Goal: Task Accomplishment & Management: Manage account settings

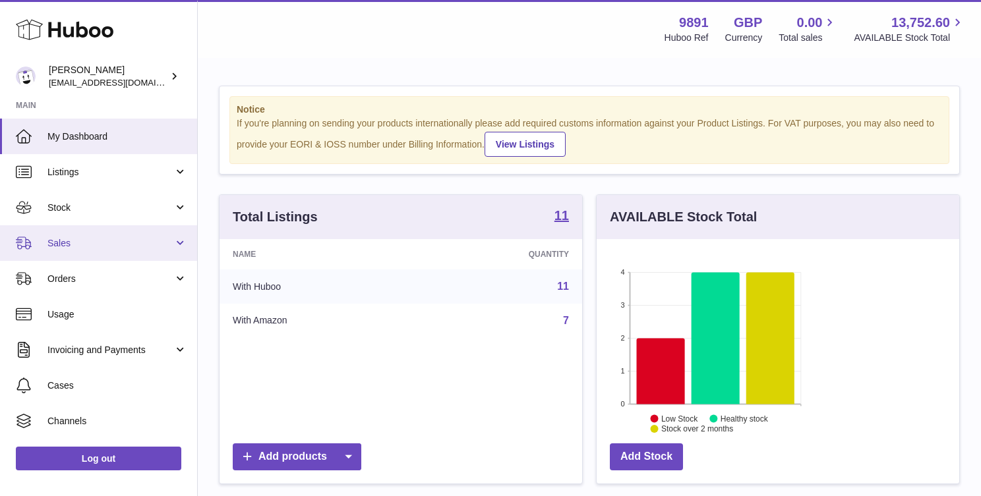
scroll to position [206, 237]
click at [98, 254] on link "Sales" at bounding box center [98, 243] width 197 height 36
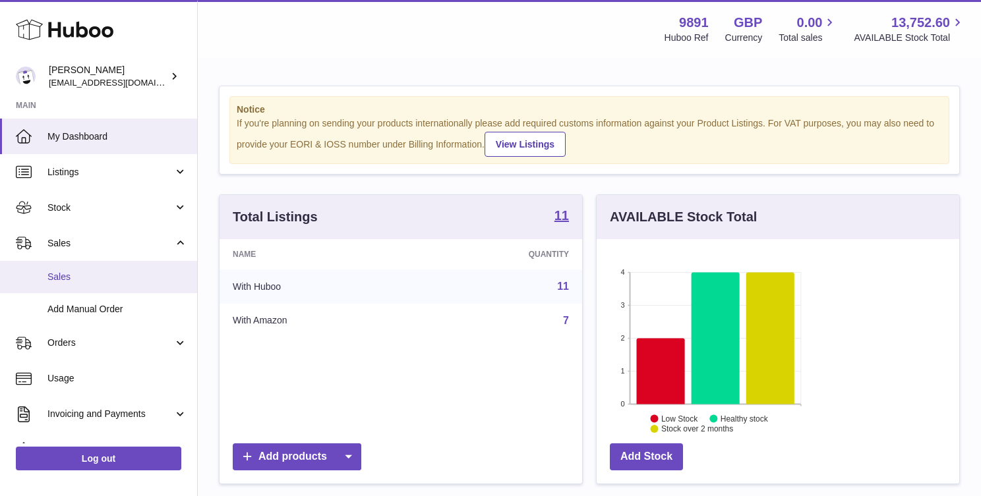
click at [88, 274] on span "Sales" at bounding box center [117, 277] width 140 height 13
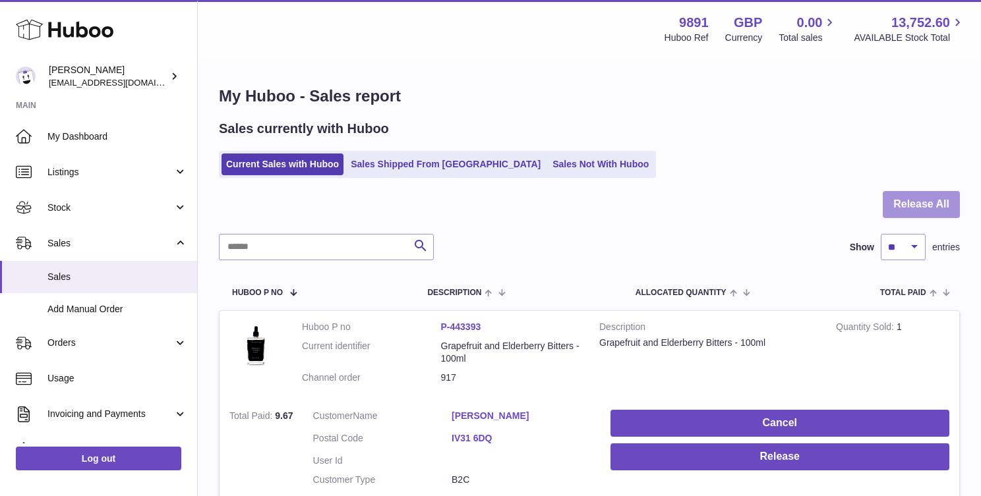
click at [935, 198] on button "Release All" at bounding box center [920, 204] width 77 height 27
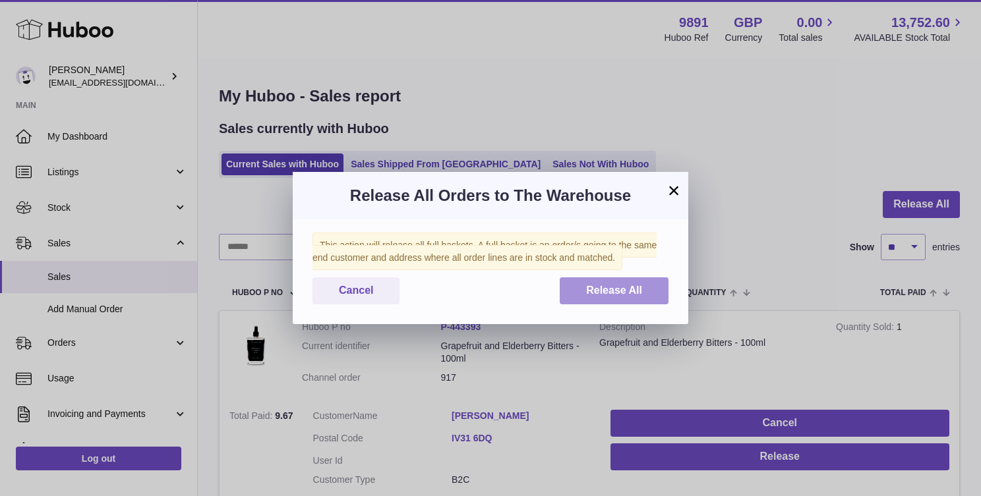
click at [614, 297] on button "Release All" at bounding box center [613, 290] width 109 height 27
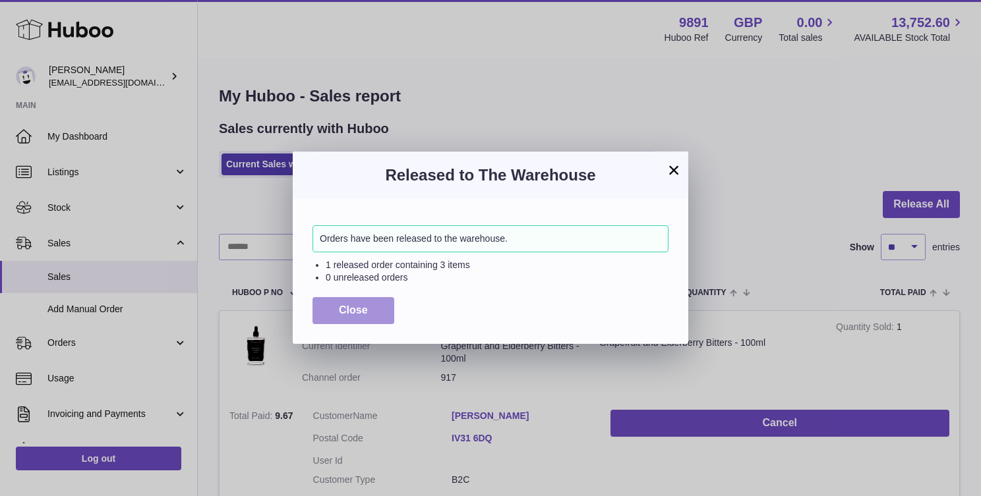
click at [364, 318] on button "Close" at bounding box center [353, 310] width 82 height 27
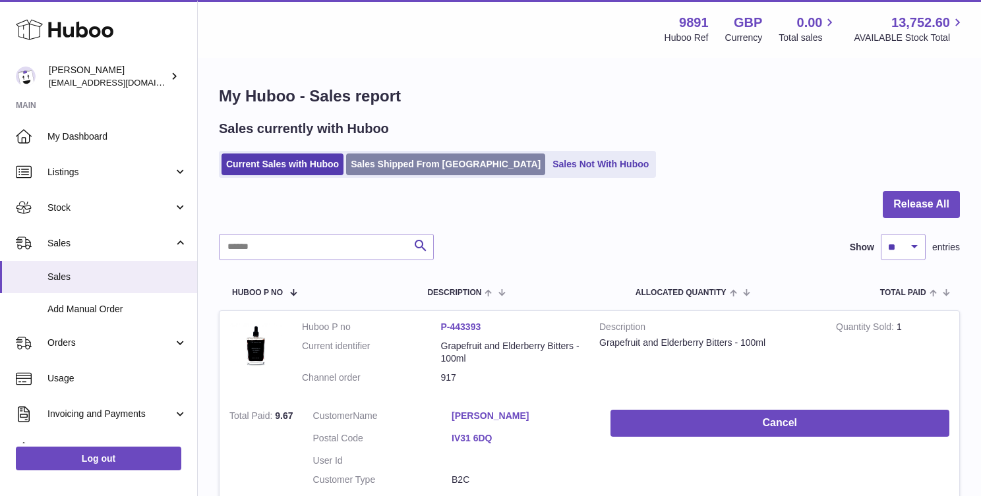
click at [417, 161] on link "Sales Shipped From Huboo" at bounding box center [445, 165] width 199 height 22
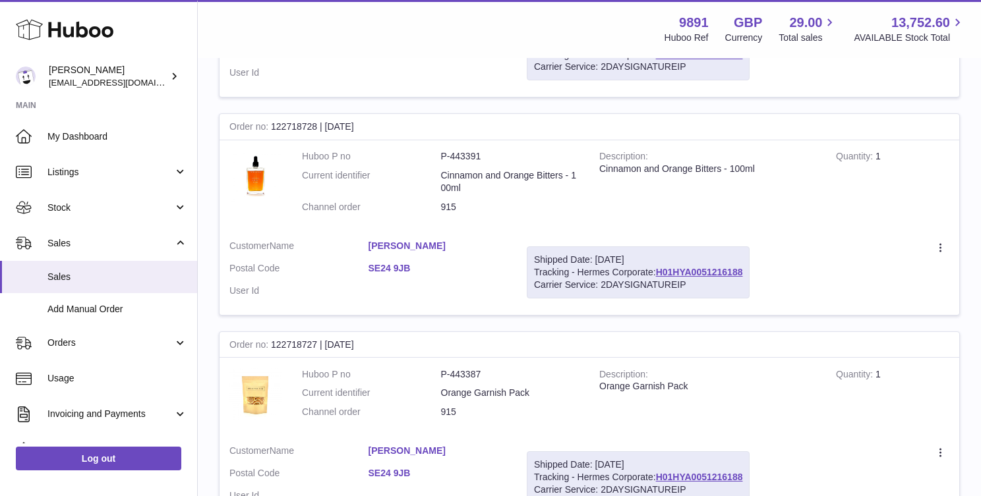
scroll to position [397, 0]
click at [507, 444] on link "Daniela Penston" at bounding box center [437, 450] width 139 height 13
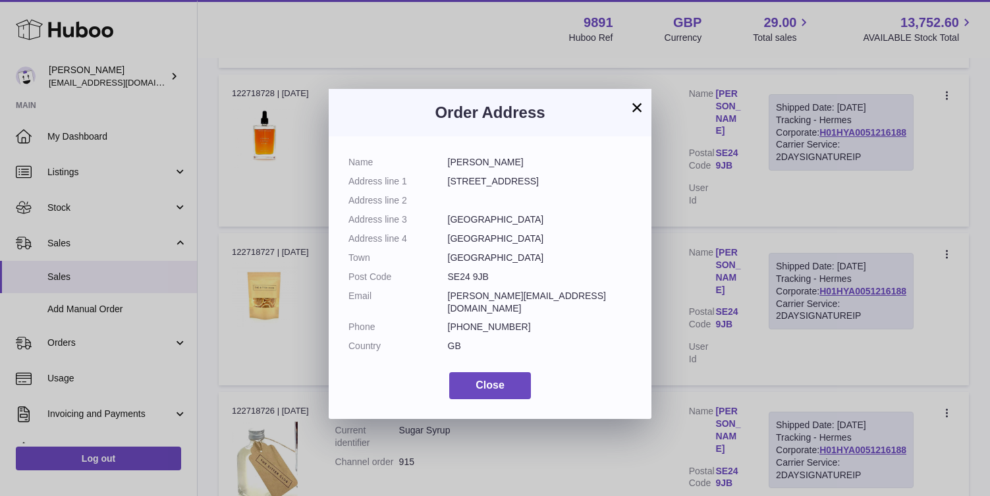
click at [635, 105] on button "×" at bounding box center [637, 108] width 16 height 16
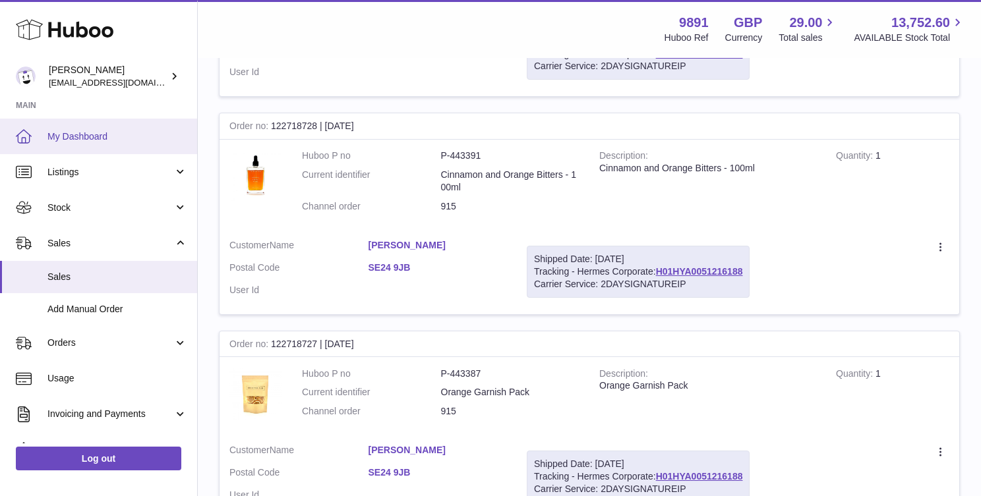
click at [115, 137] on span "My Dashboard" at bounding box center [117, 136] width 140 height 13
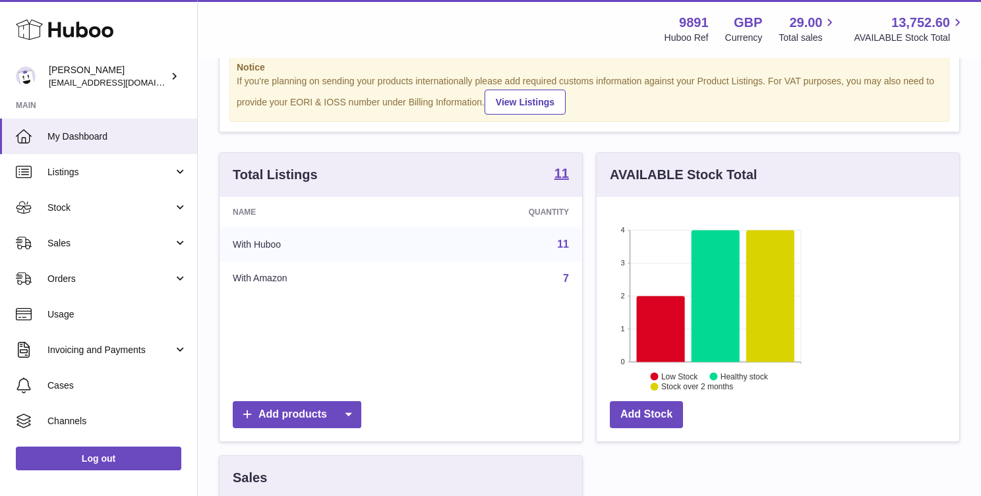
scroll to position [46, 0]
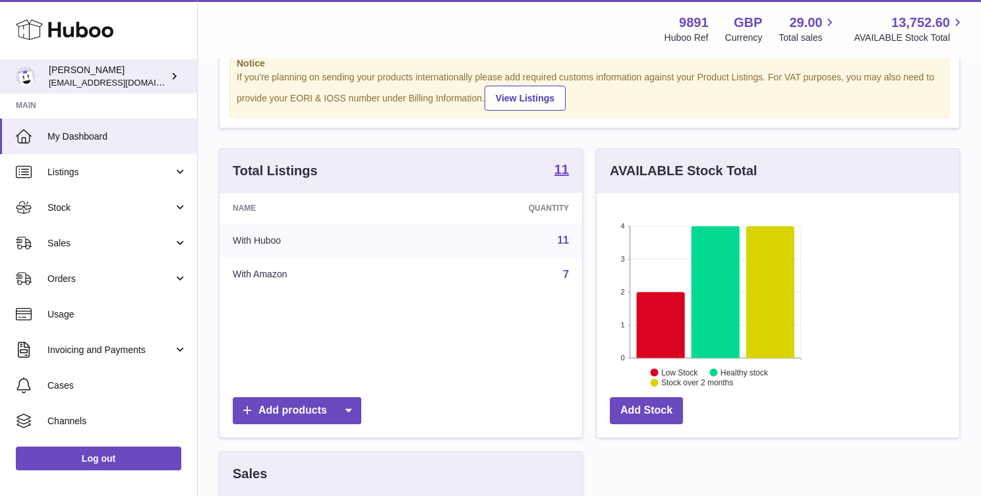
click at [88, 73] on div "[PERSON_NAME] [EMAIL_ADDRESS][DOMAIN_NAME]" at bounding box center [108, 76] width 119 height 25
